Goal: Task Accomplishment & Management: Manage account settings

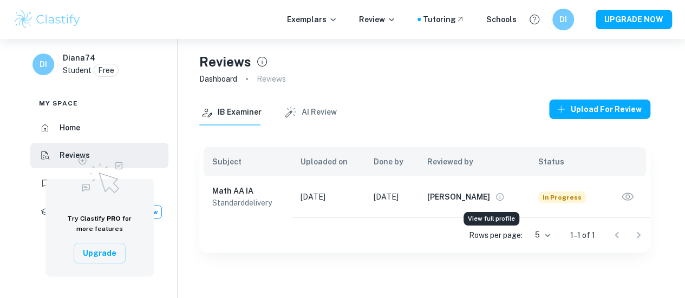
click at [492, 199] on button "View full profile" at bounding box center [499, 197] width 15 height 15
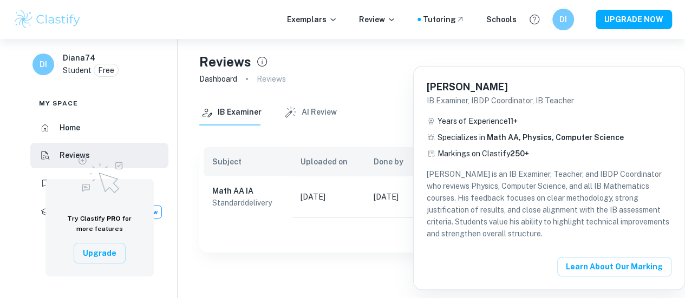
click at [378, 118] on div at bounding box center [342, 149] width 685 height 298
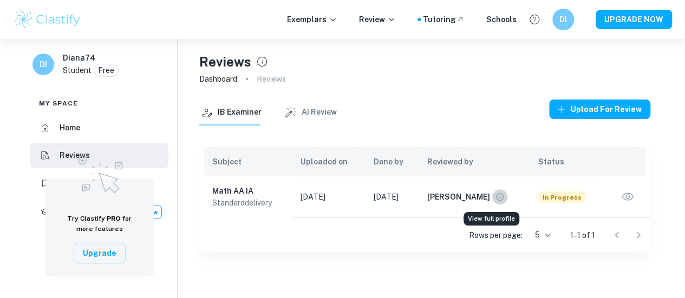
click at [495, 202] on icon "View full profile" at bounding box center [500, 197] width 10 height 10
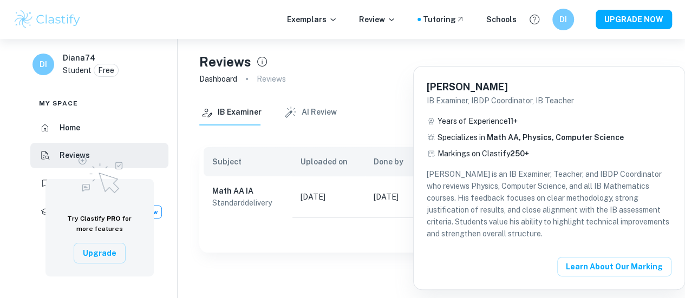
click at [363, 260] on div at bounding box center [342, 149] width 685 height 298
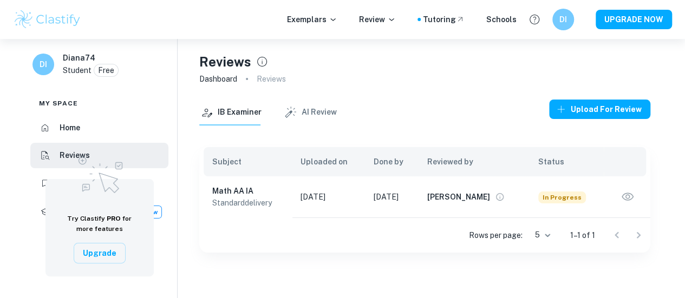
click at [317, 106] on button "AI Review" at bounding box center [310, 113] width 54 height 26
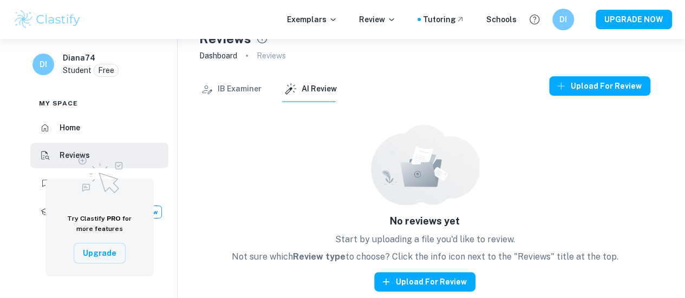
scroll to position [39, 0]
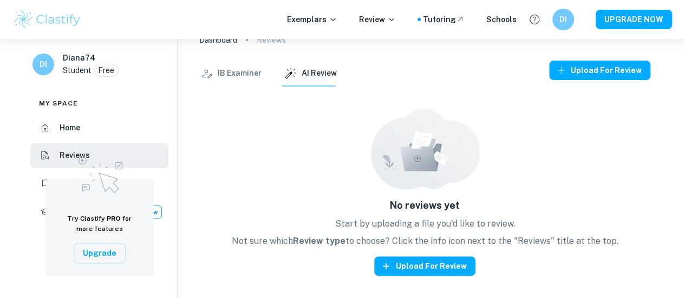
click at [249, 72] on button "IB Examiner" at bounding box center [230, 74] width 62 height 26
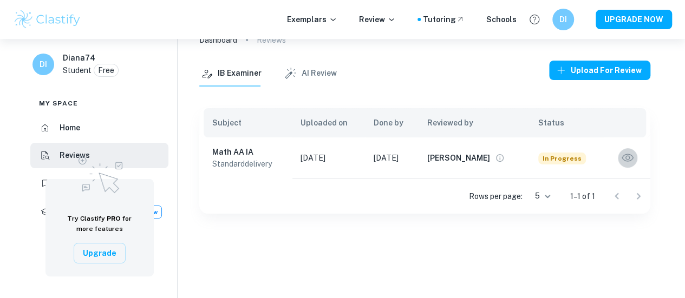
click at [629, 158] on icon "button" at bounding box center [627, 158] width 11 height 8
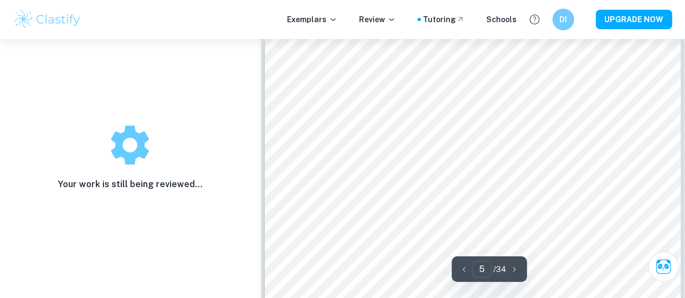
scroll to position [2438, 0]
type input "1"
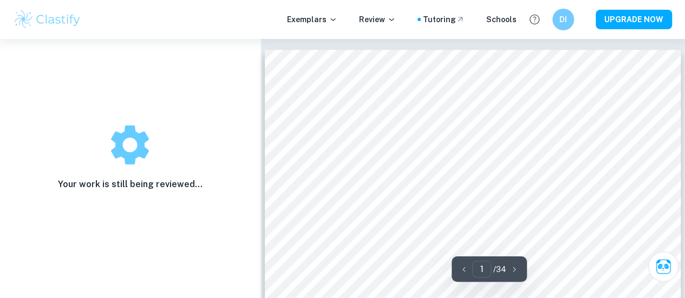
scroll to position [39, 0]
